Goal: Task Accomplishment & Management: Complete application form

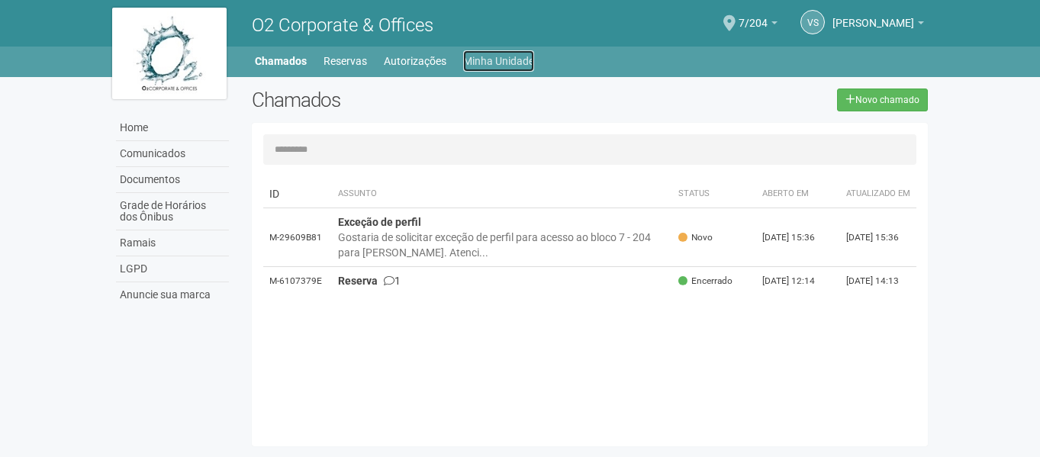
click at [513, 61] on link "Minha Unidade" at bounding box center [498, 60] width 71 height 21
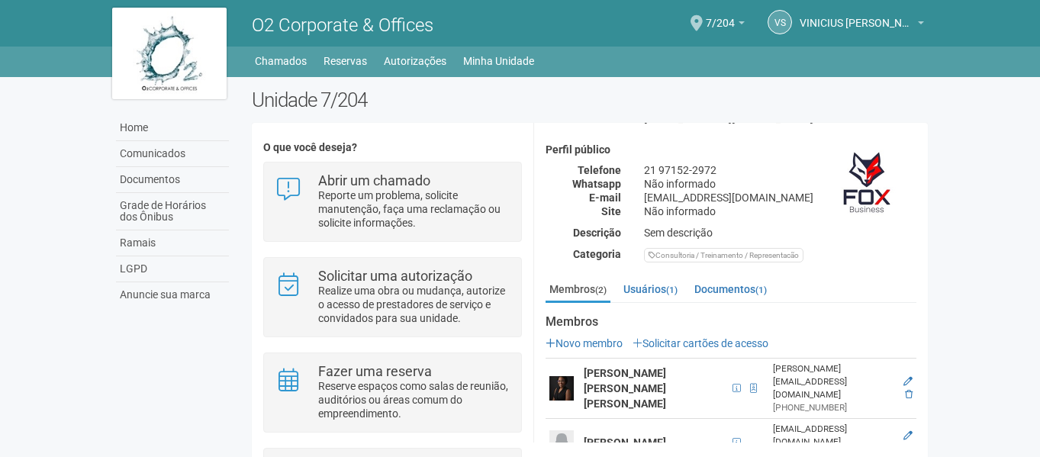
scroll to position [130, 0]
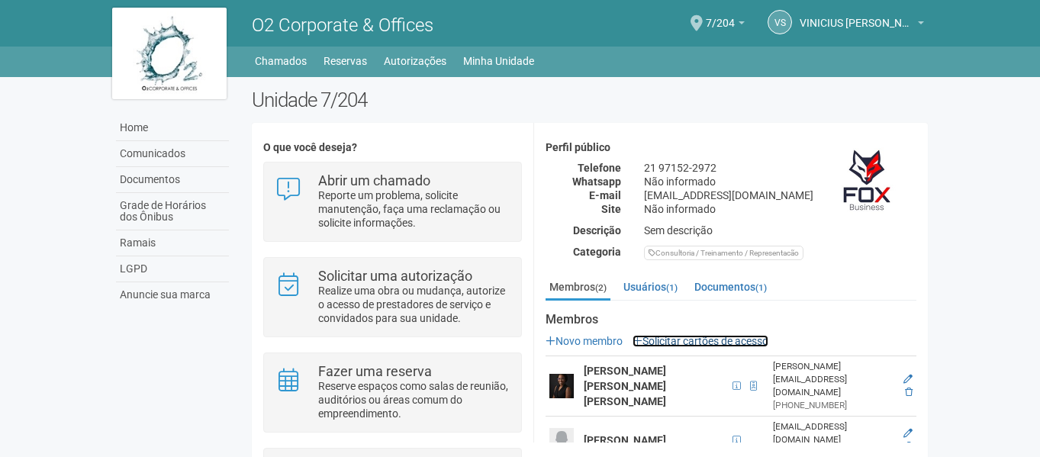
click at [724, 339] on link "Solicitar cartões de acesso" at bounding box center [701, 341] width 136 height 12
